Goal: Information Seeking & Learning: Compare options

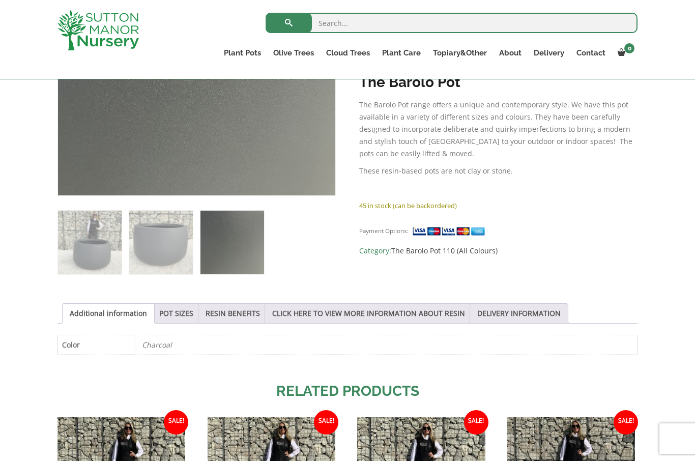
scroll to position [312, 0]
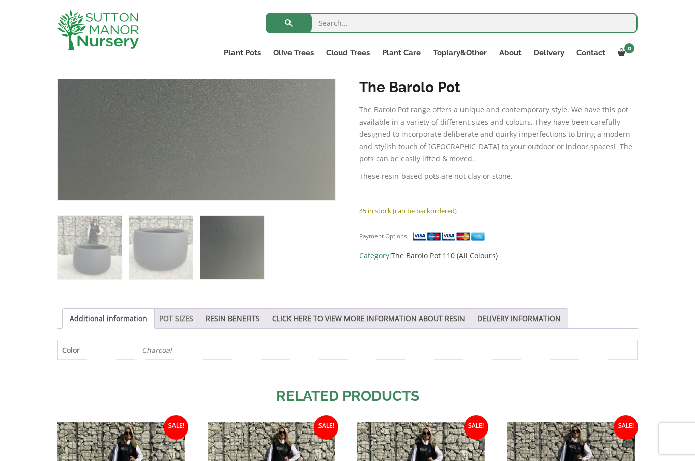
click at [191, 322] on link "POT SIZES" at bounding box center [176, 318] width 34 height 19
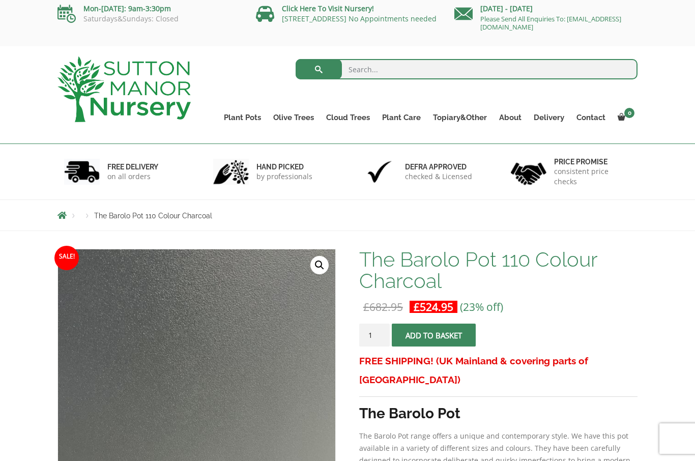
scroll to position [0, 0]
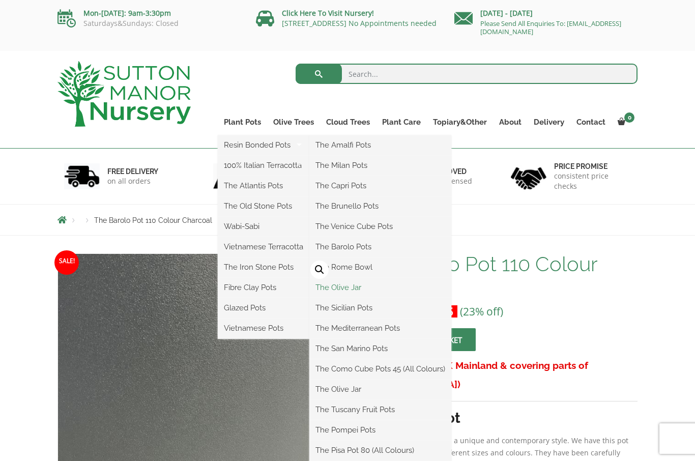
click at [346, 289] on link "The Olive Jar" at bounding box center [380, 287] width 142 height 15
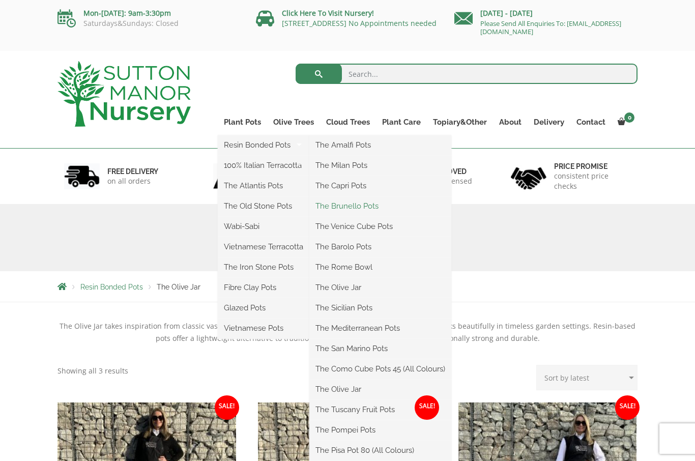
click at [334, 210] on link "The Brunello Pots" at bounding box center [380, 205] width 142 height 15
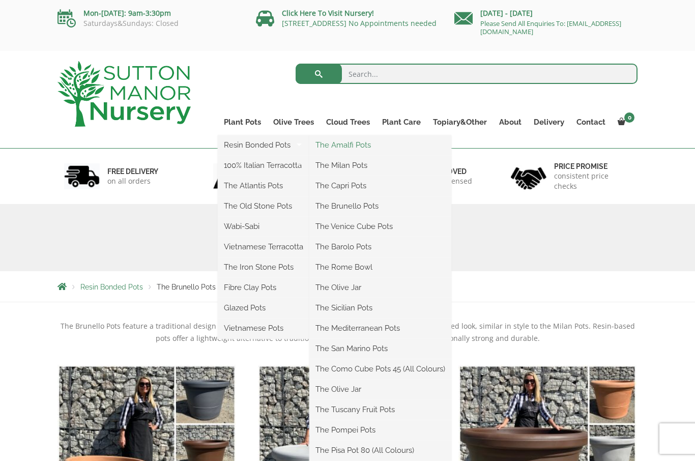
click at [363, 149] on link "The Amalfi Pots" at bounding box center [380, 144] width 142 height 15
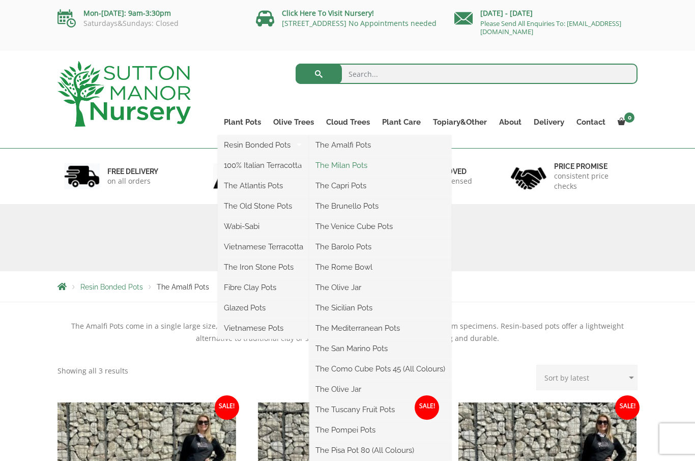
click at [357, 172] on link "The Milan Pots" at bounding box center [380, 165] width 142 height 15
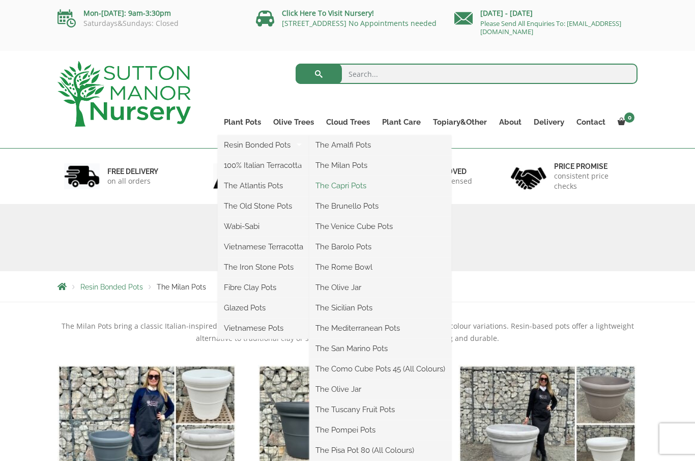
click at [359, 191] on link "The Capri Pots" at bounding box center [380, 185] width 142 height 15
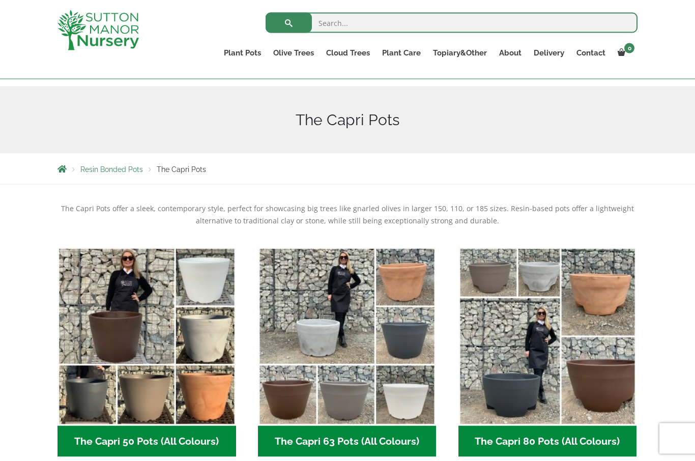
scroll to position [100, 0]
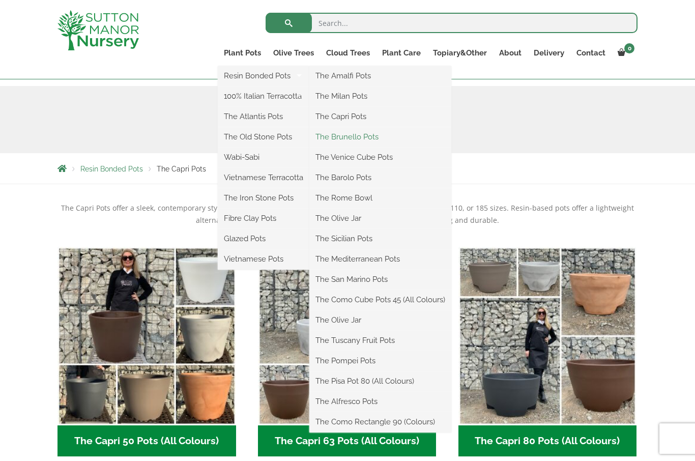
click at [361, 144] on link "The Brunello Pots" at bounding box center [380, 136] width 142 height 15
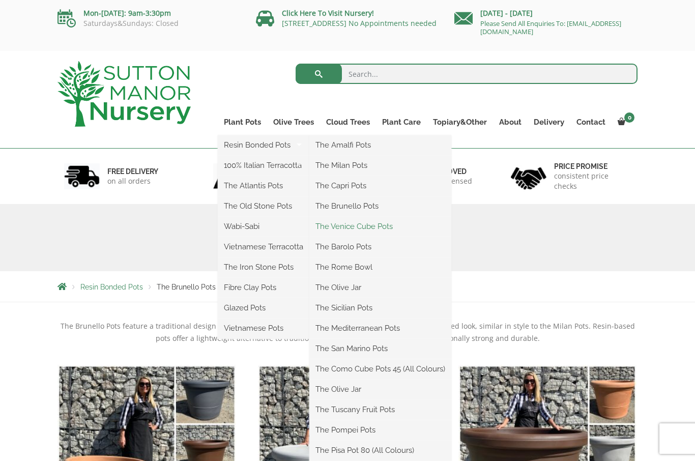
click at [335, 229] on link "The Venice Cube Pots" at bounding box center [380, 226] width 142 height 15
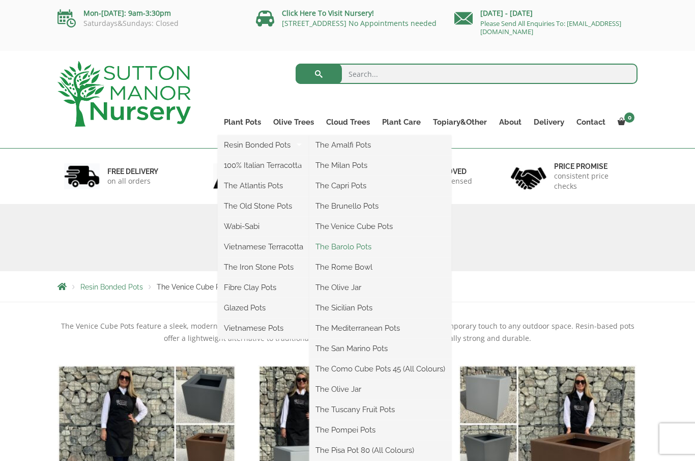
click at [357, 248] on link "The Barolo Pots" at bounding box center [380, 246] width 142 height 15
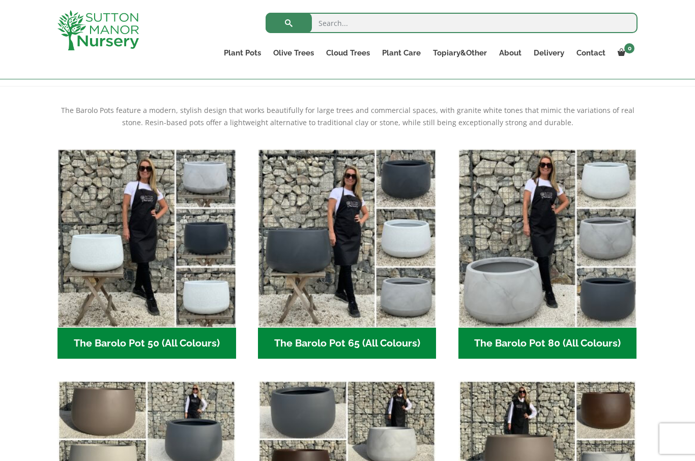
scroll to position [190, 0]
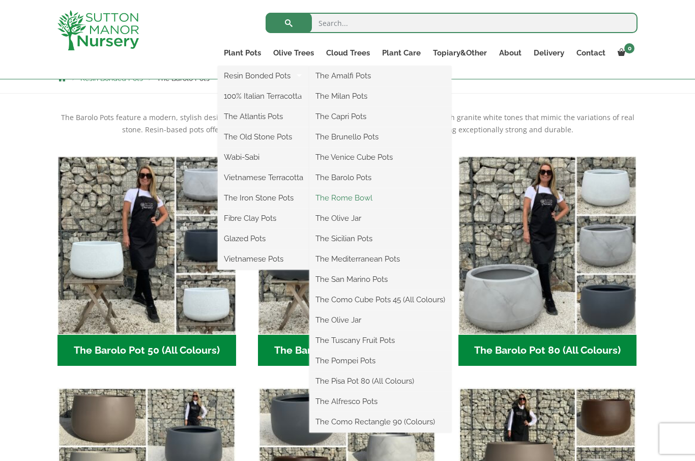
click at [358, 201] on link "The Rome Bowl" at bounding box center [380, 197] width 142 height 15
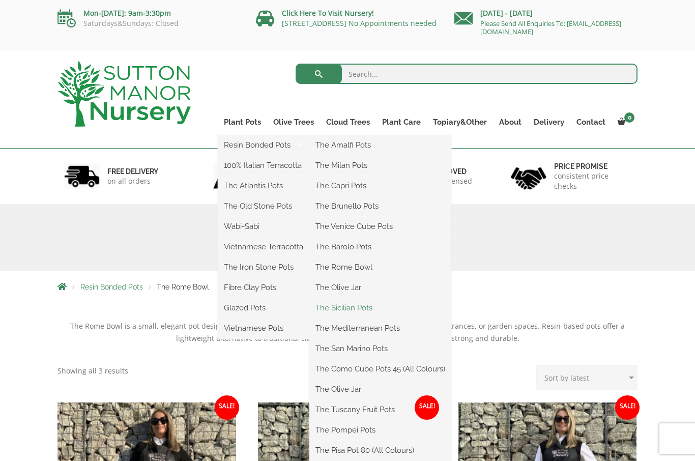
click at [361, 312] on link "The Sicilian Pots" at bounding box center [380, 307] width 142 height 15
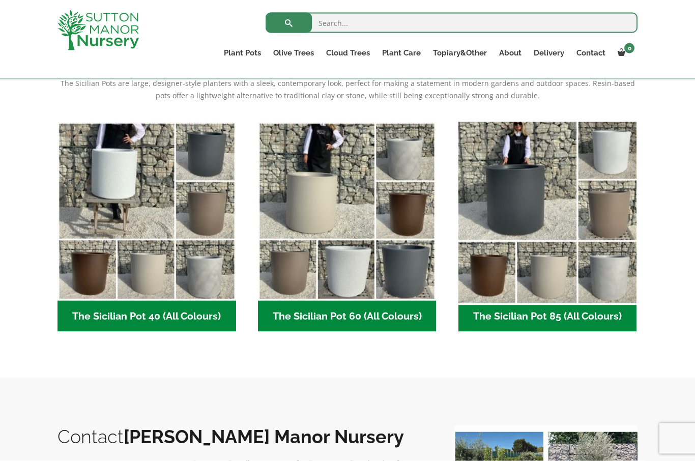
scroll to position [225, 0]
click at [597, 279] on img "Visit product category The Sicilian Pot 85 (All Colours)" at bounding box center [547, 210] width 187 height 187
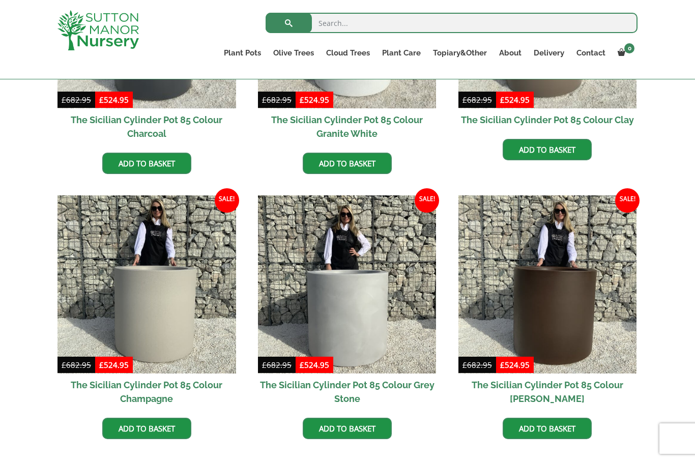
scroll to position [406, 0]
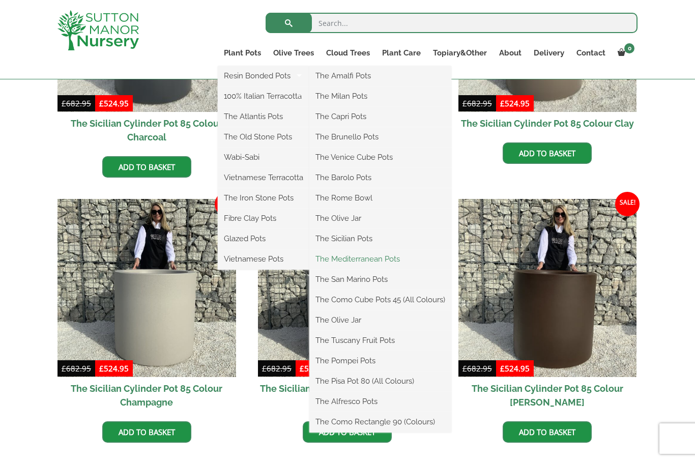
click at [373, 265] on link "The Mediterranean Pots" at bounding box center [380, 258] width 142 height 15
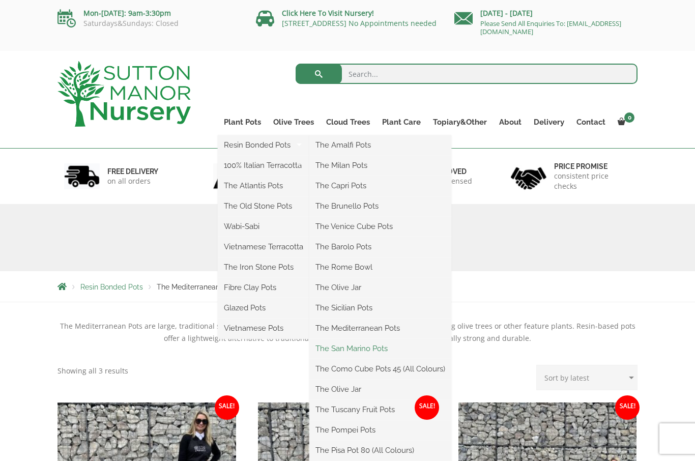
click at [339, 352] on link "The San Marino Pots" at bounding box center [380, 348] width 142 height 15
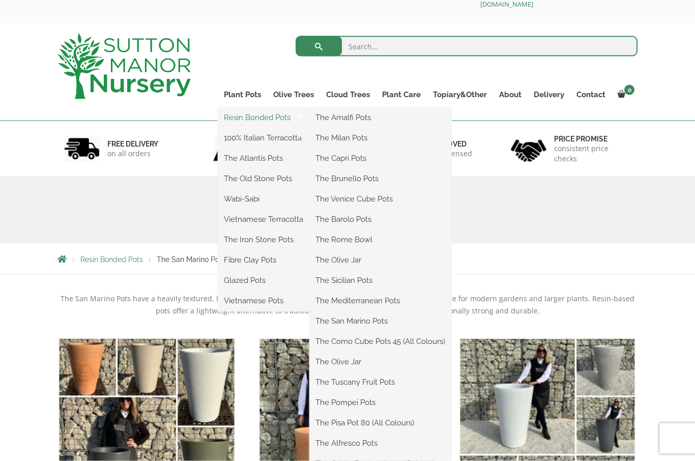
scroll to position [33, 0]
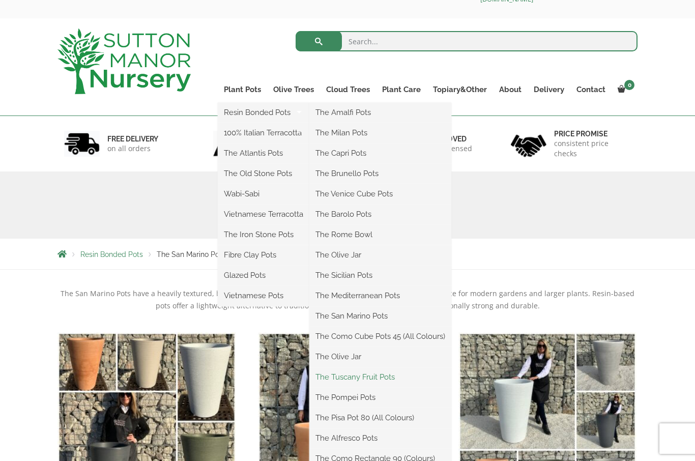
click at [381, 378] on link "The Tuscany Fruit Pots" at bounding box center [380, 376] width 142 height 15
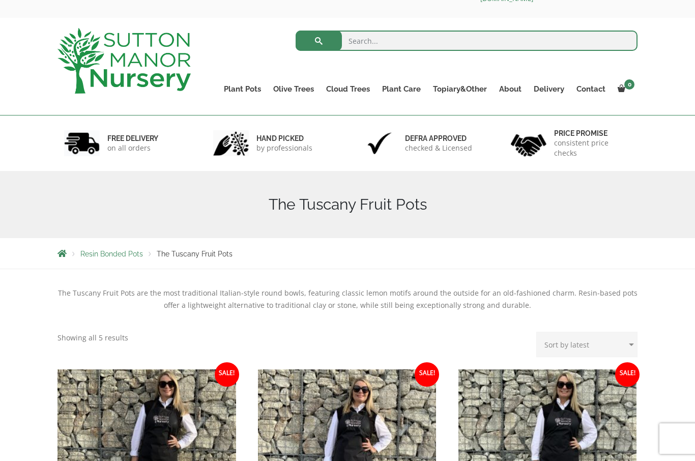
scroll to position [34, 0]
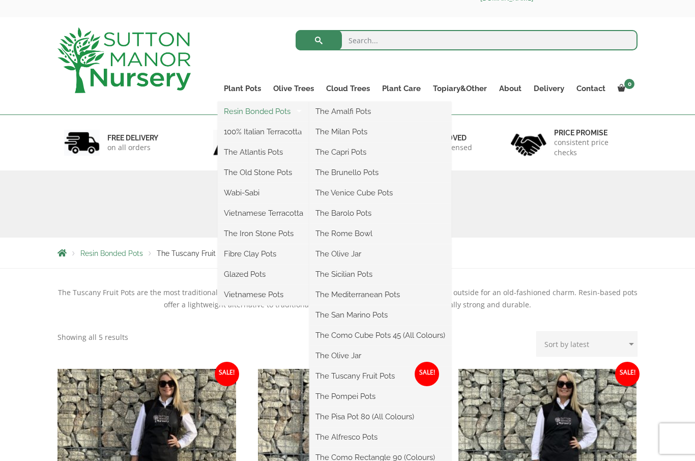
click at [268, 108] on link "Resin Bonded Pots" at bounding box center [264, 111] width 92 height 15
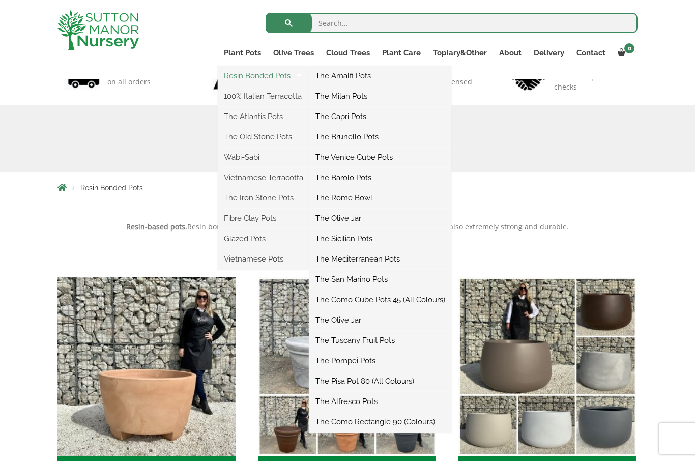
scroll to position [87, 0]
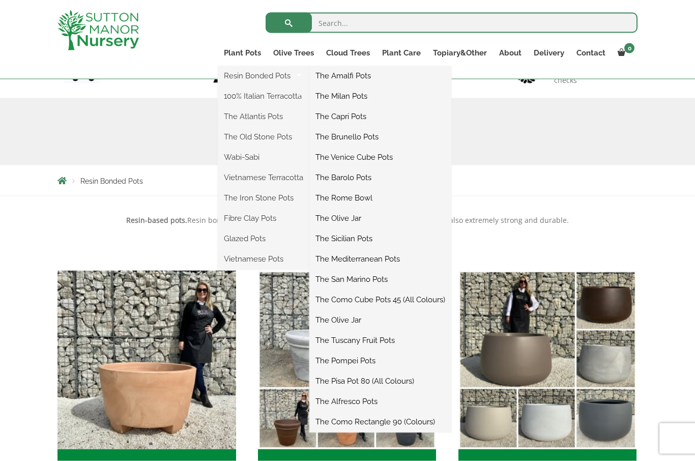
click at [368, 359] on link "The Pompei Pots" at bounding box center [380, 360] width 142 height 15
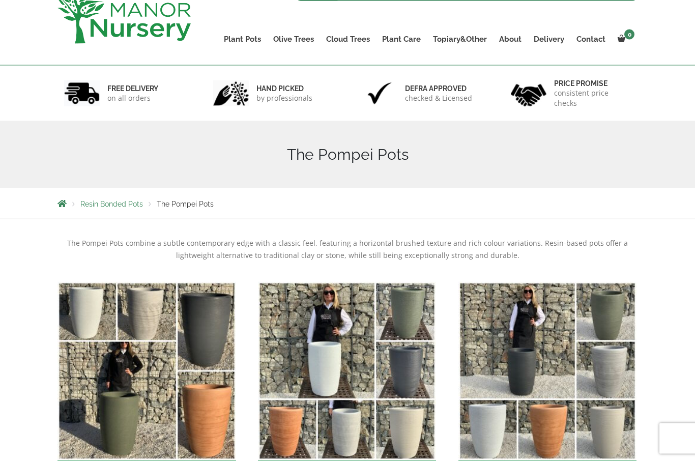
scroll to position [105, 0]
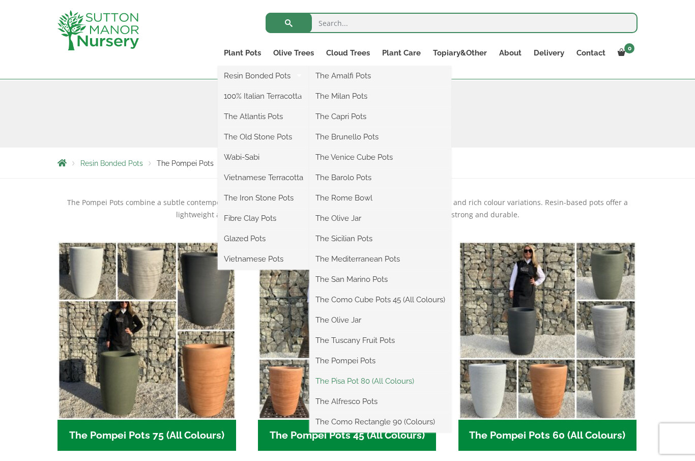
click at [412, 378] on link "The Pisa Pot 80 (All Colours)" at bounding box center [380, 380] width 142 height 15
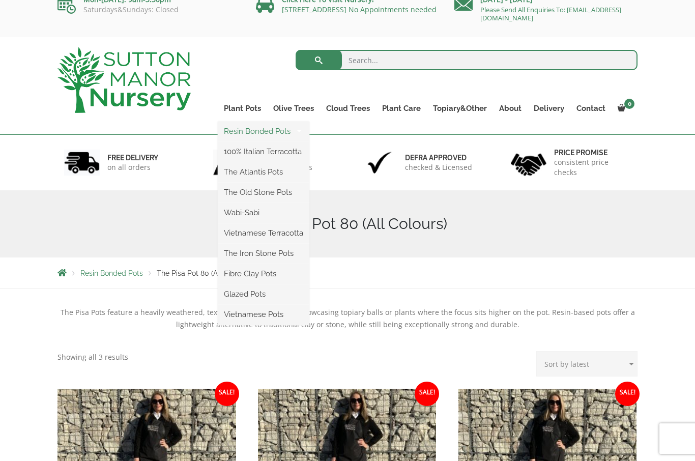
scroll to position [19, 0]
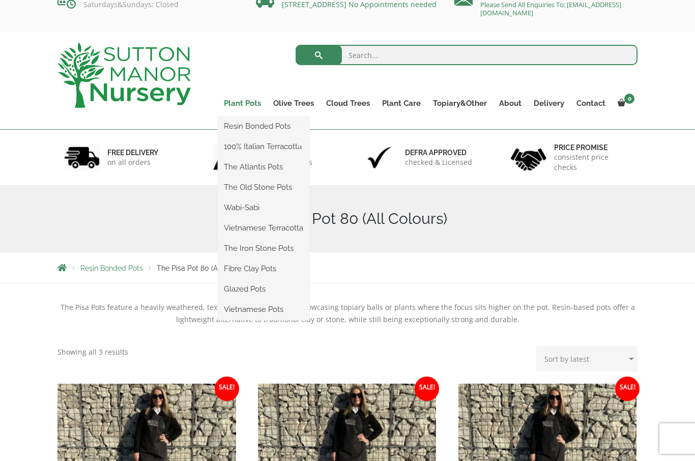
click at [247, 100] on link "Plant Pots" at bounding box center [242, 103] width 49 height 14
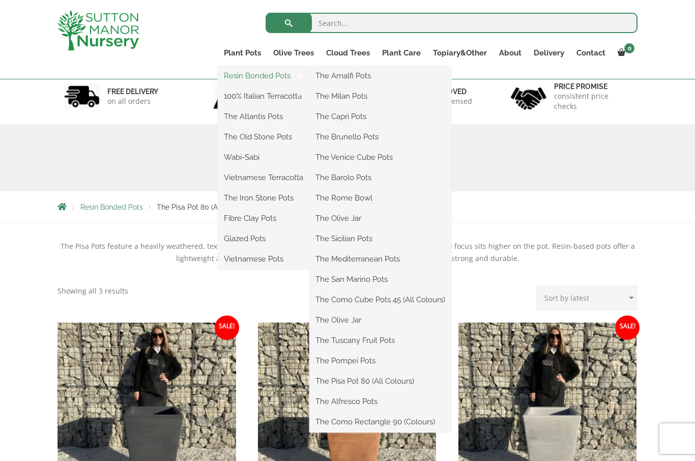
scroll to position [63, 0]
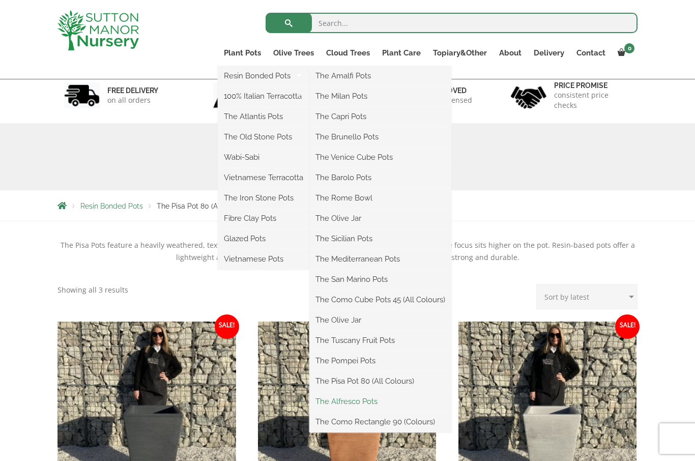
click at [364, 407] on link "The Alfresco Pots" at bounding box center [380, 401] width 142 height 15
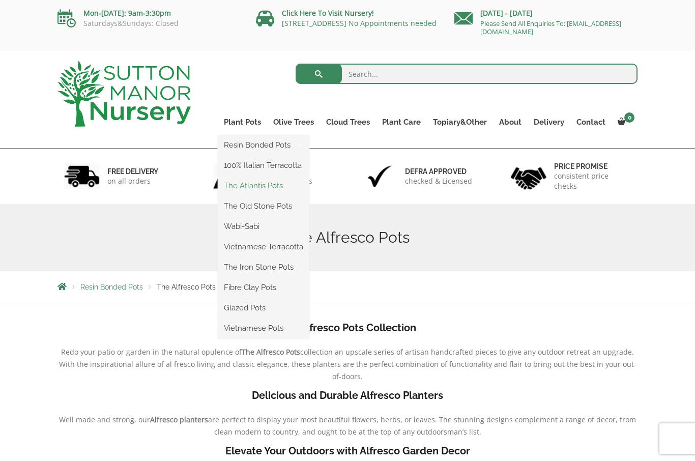
click at [270, 189] on link "The Atlantis Pots" at bounding box center [264, 185] width 92 height 15
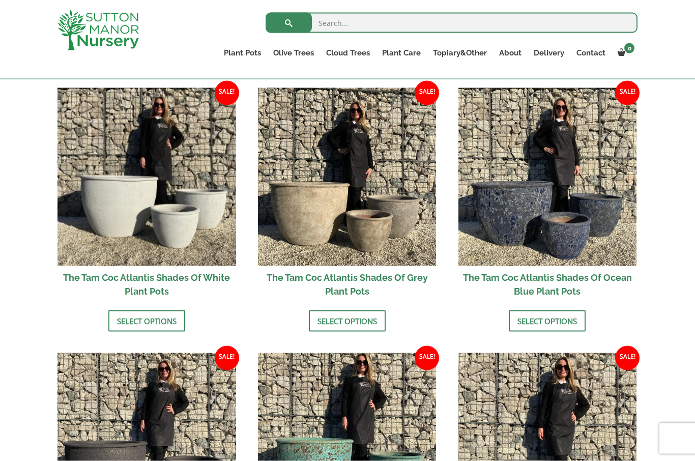
scroll to position [601, 0]
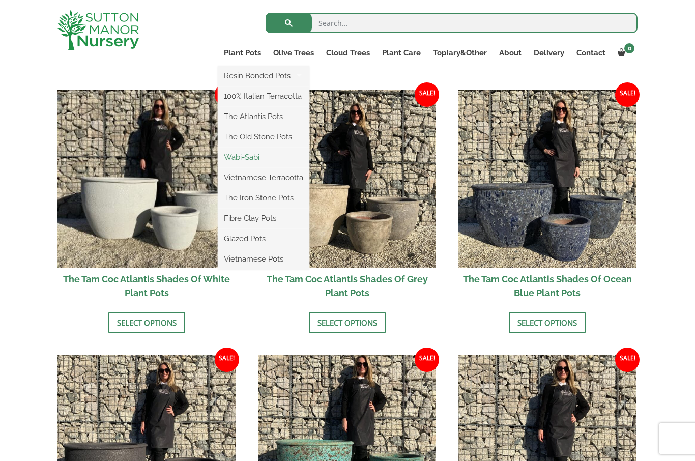
click at [255, 163] on link "Wabi-Sabi" at bounding box center [264, 157] width 92 height 15
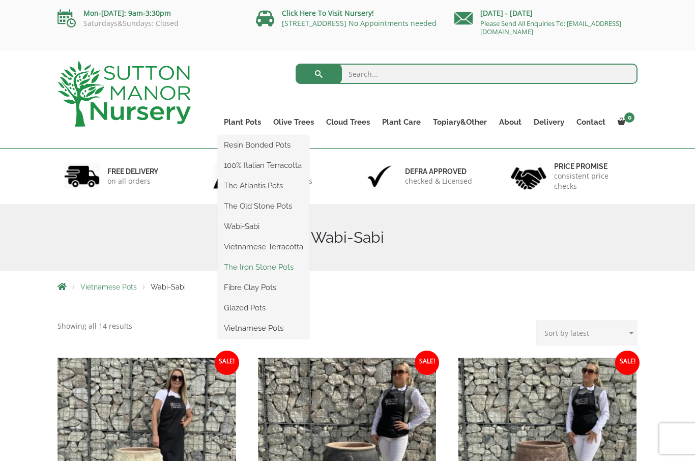
click at [275, 269] on link "The Iron Stone Pots" at bounding box center [264, 266] width 92 height 15
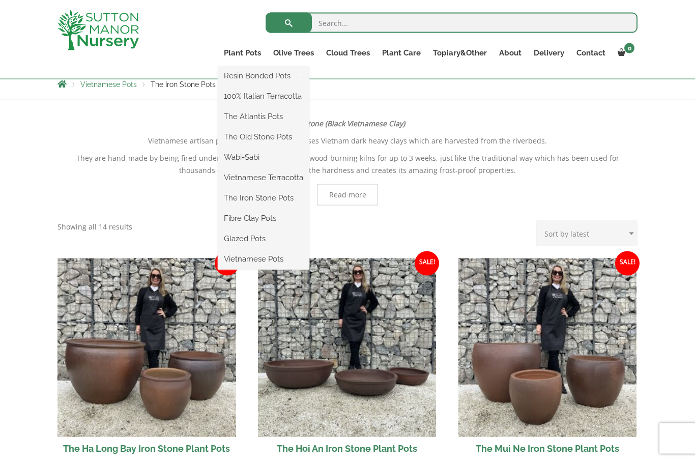
scroll to position [185, 0]
click at [264, 223] on link "Fibre Clay Pots" at bounding box center [264, 218] width 92 height 15
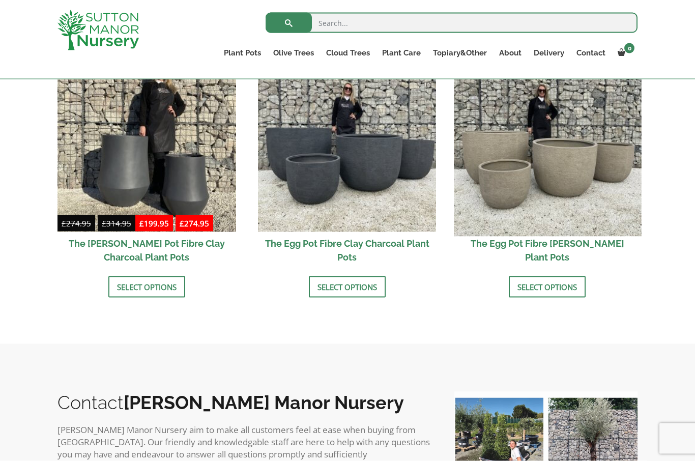
scroll to position [355, 0]
click at [547, 184] on img at bounding box center [547, 141] width 187 height 187
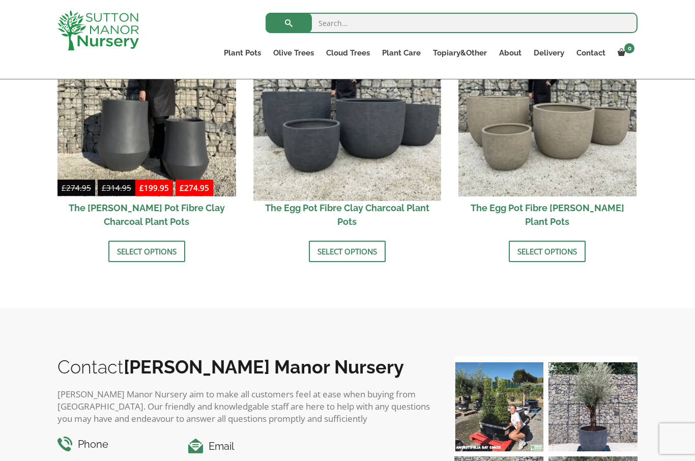
click at [381, 152] on img at bounding box center [346, 106] width 187 height 187
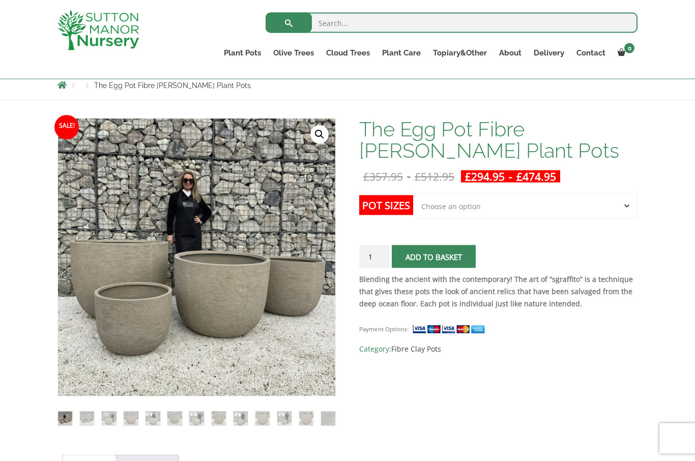
scroll to position [117, 0]
click at [625, 206] on select "Choose an option Click here to buy the 5th To Largest Pot In The Picture Click …" at bounding box center [525, 205] width 224 height 25
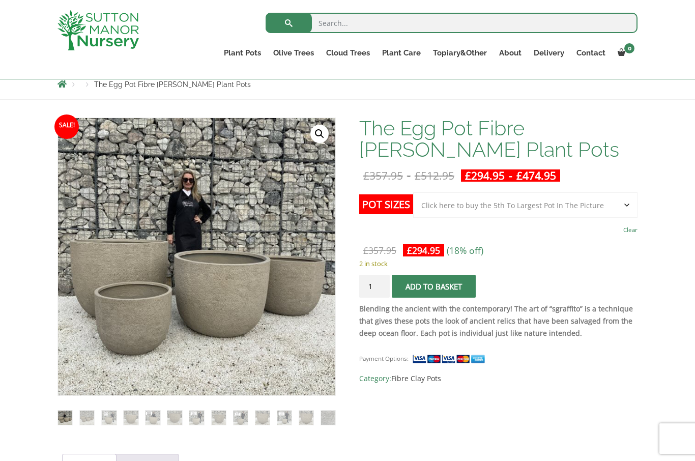
click at [622, 206] on select "Choose an option Click here to buy the 5th To Largest Pot In The Picture Click …" at bounding box center [525, 204] width 224 height 25
select select "Click here to buy the 2nd To Largest Pot In The Picture"
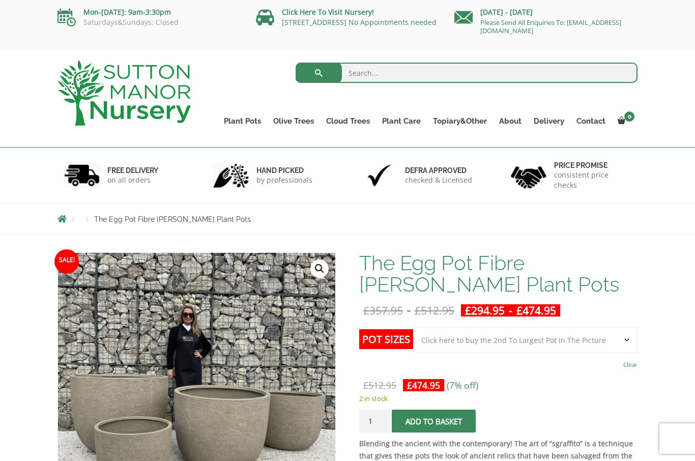
scroll to position [0, 0]
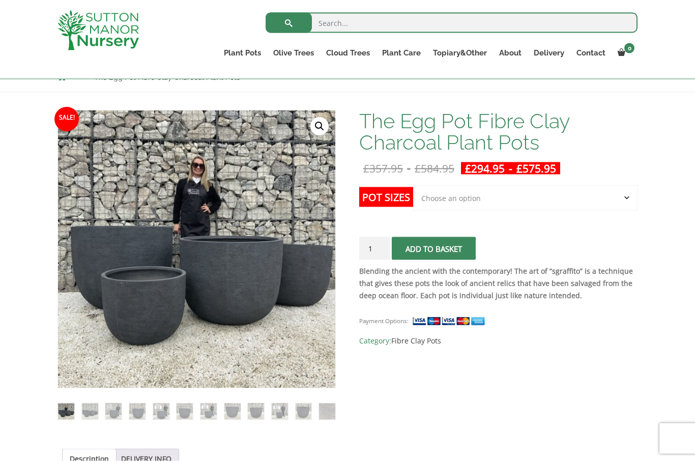
scroll to position [137, 0]
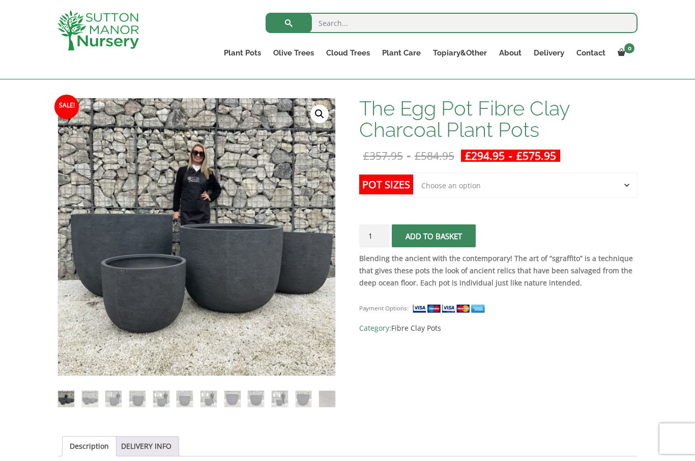
click at [633, 184] on select "Choose an option Click here to buy the 5th To Largest Pot In The Picture Click …" at bounding box center [525, 184] width 224 height 25
select select "Click here to buy The Largest Pot In The Picture"
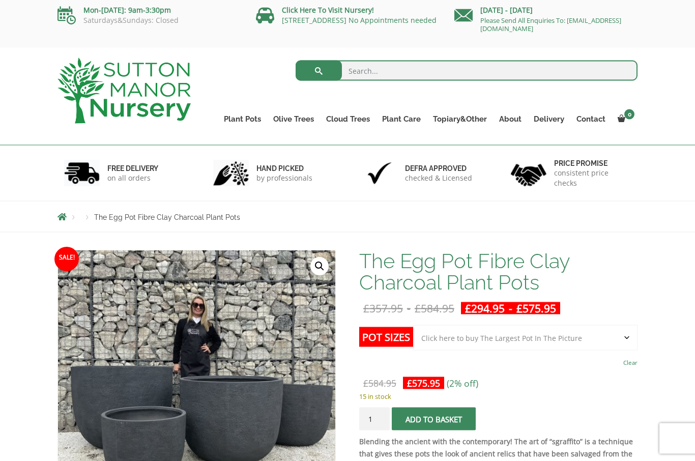
scroll to position [0, 0]
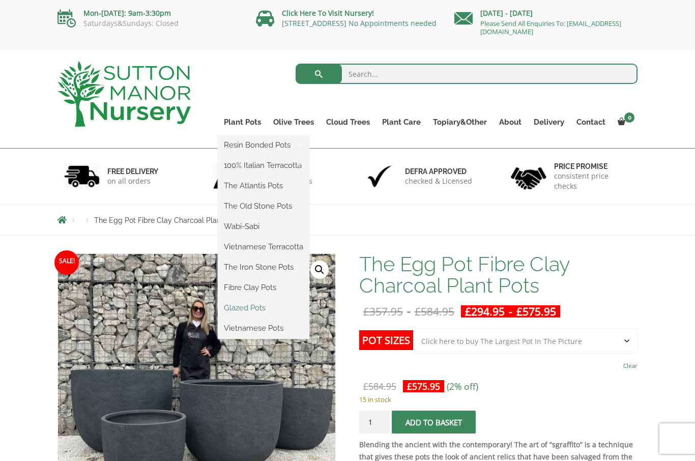
click at [262, 311] on link "Glazed Pots" at bounding box center [264, 307] width 92 height 15
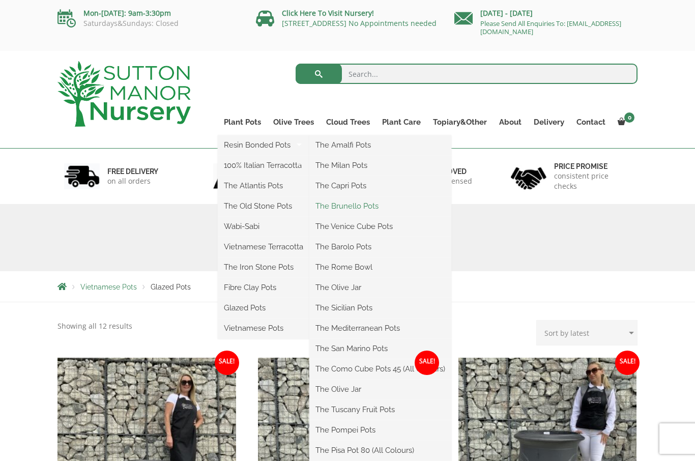
click at [368, 209] on link "The Brunello Pots" at bounding box center [380, 205] width 142 height 15
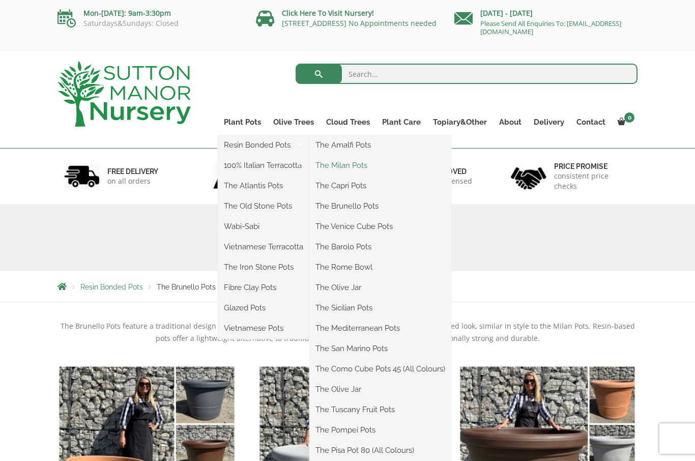
click at [359, 167] on link "The Milan Pots" at bounding box center [380, 165] width 142 height 15
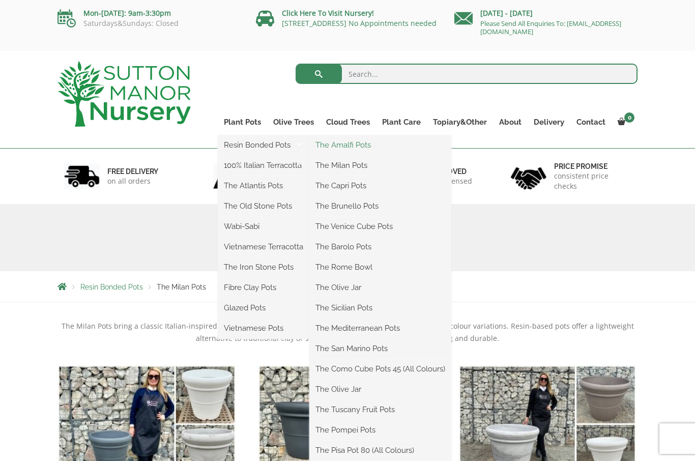
click at [372, 144] on link "The Amalfi Pots" at bounding box center [380, 144] width 142 height 15
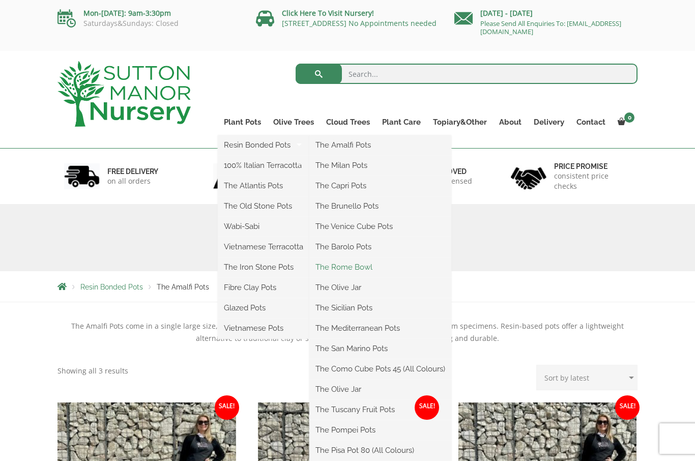
click at [354, 274] on link "The Rome Bowl" at bounding box center [380, 266] width 142 height 15
